Goal: Use online tool/utility

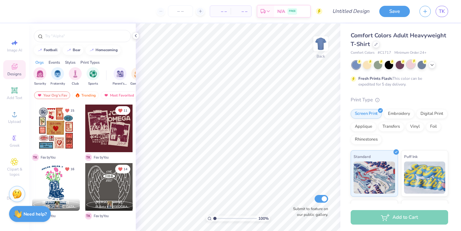
click at [411, 66] on div at bounding box center [410, 64] width 8 height 8
click at [12, 46] on icon at bounding box center [15, 43] width 8 height 8
select select "4"
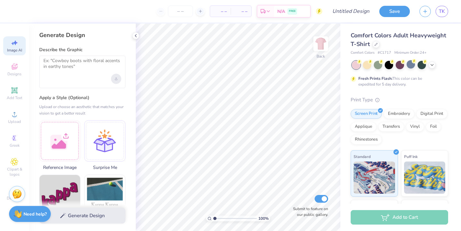
click at [116, 78] on icon "Upload image" at bounding box center [116, 78] width 0 height 2
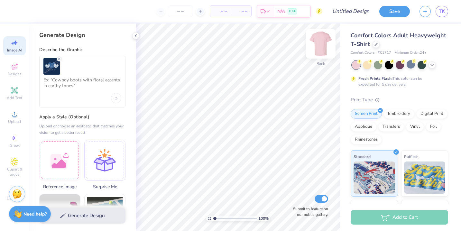
click at [324, 42] on img at bounding box center [321, 44] width 26 height 26
click at [66, 85] on textarea at bounding box center [82, 85] width 78 height 16
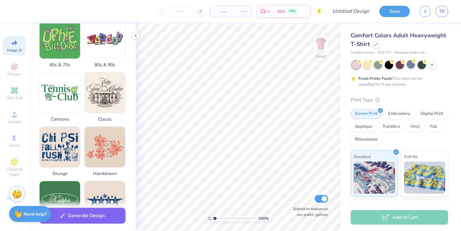
scroll to position [339, 0]
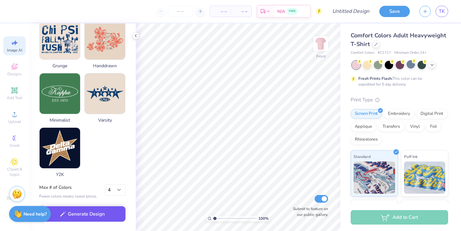
type textarea "Keep everything the same but make it say "xoxo, Pi Beta Phi""
click at [91, 213] on button "Generate Design" at bounding box center [82, 214] width 86 height 16
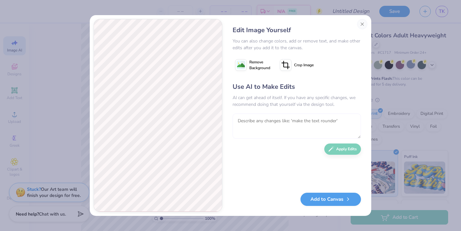
click at [252, 123] on textarea at bounding box center [296, 125] width 128 height 25
type textarea "make the words in one line"
click at [332, 151] on button "Apply Edits" at bounding box center [342, 147] width 37 height 11
